Goal: Communication & Community: Answer question/provide support

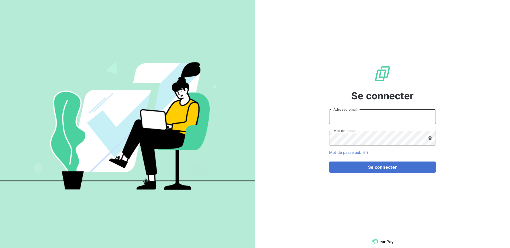
click at [361, 115] on input "Adresse email" at bounding box center [382, 117] width 107 height 15
type input "[PERSON_NAME][EMAIL_ADDRESS][DOMAIN_NAME]"
click at [329, 162] on button "Se connecter" at bounding box center [382, 167] width 107 height 11
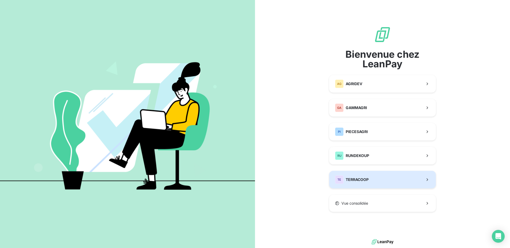
click at [362, 179] on span "TERRACOOP" at bounding box center [356, 179] width 23 height 5
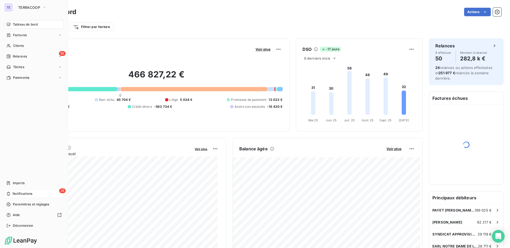
click at [31, 192] on span "Notifications" at bounding box center [23, 194] width 20 height 5
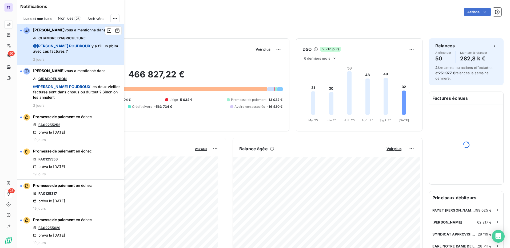
click at [77, 55] on div "[PERSON_NAME] vous a mentionné dans CHAMBRE D'AGRICULTURE @ [PERSON_NAME] y a t…" at bounding box center [76, 44] width 87 height 34
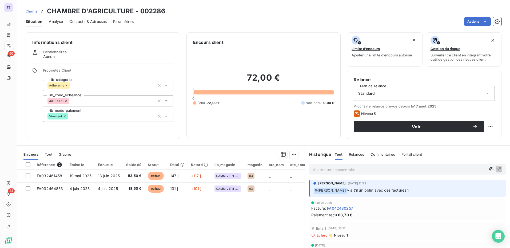
click at [387, 173] on p "Ajouter un commentaire ﻿" at bounding box center [399, 170] width 173 height 7
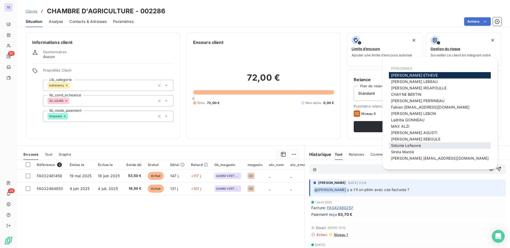
click at [413, 147] on span "[PERSON_NAME]" at bounding box center [406, 145] width 30 height 5
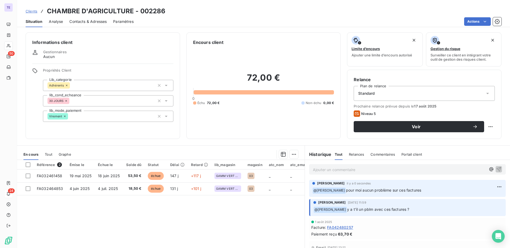
click at [363, 171] on p "Ajouter un commentaire ﻿" at bounding box center [399, 170] width 173 height 7
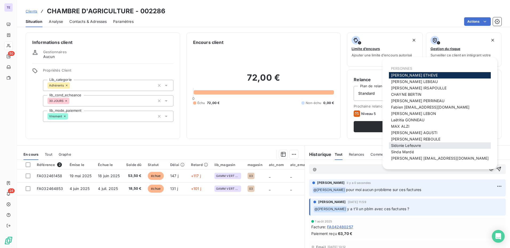
click at [413, 147] on span "[PERSON_NAME]" at bounding box center [406, 145] width 30 height 5
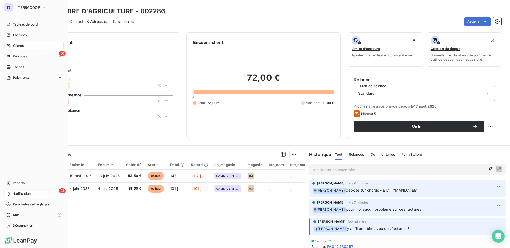
click at [13, 195] on span "Notifications" at bounding box center [23, 194] width 20 height 5
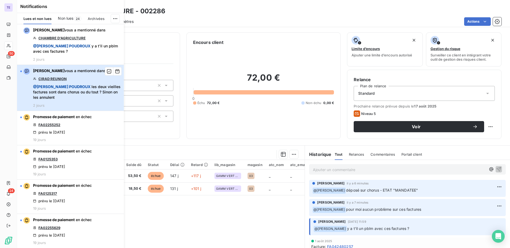
click at [65, 86] on span "@ [PERSON_NAME]" at bounding box center [61, 87] width 57 height 5
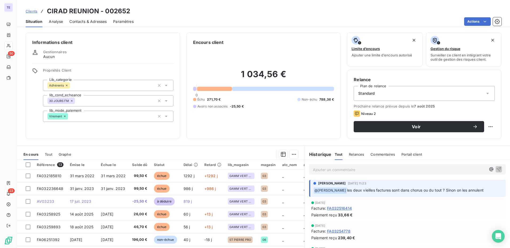
click at [378, 170] on p "Ajouter un commentaire ﻿" at bounding box center [399, 170] width 173 height 7
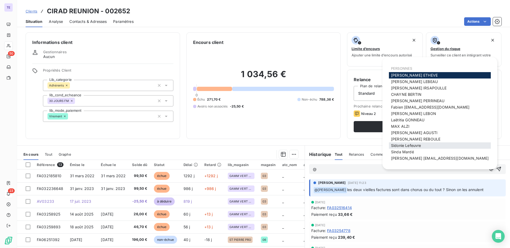
click at [411, 146] on span "[PERSON_NAME]" at bounding box center [406, 145] width 30 height 5
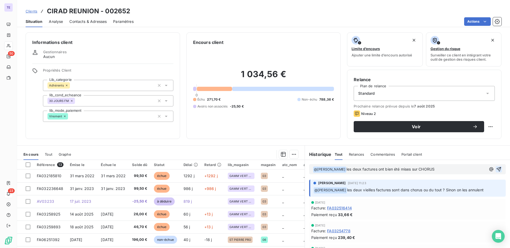
click at [496, 167] on icon "button" at bounding box center [498, 169] width 5 height 5
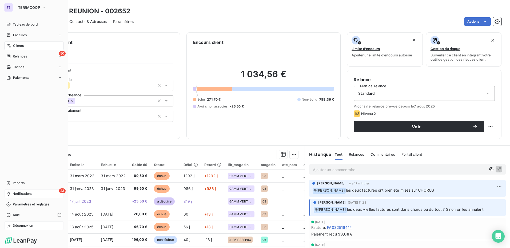
click at [14, 226] on span "Déconnexion" at bounding box center [23, 226] width 21 height 5
